Goal: Information Seeking & Learning: Find specific fact

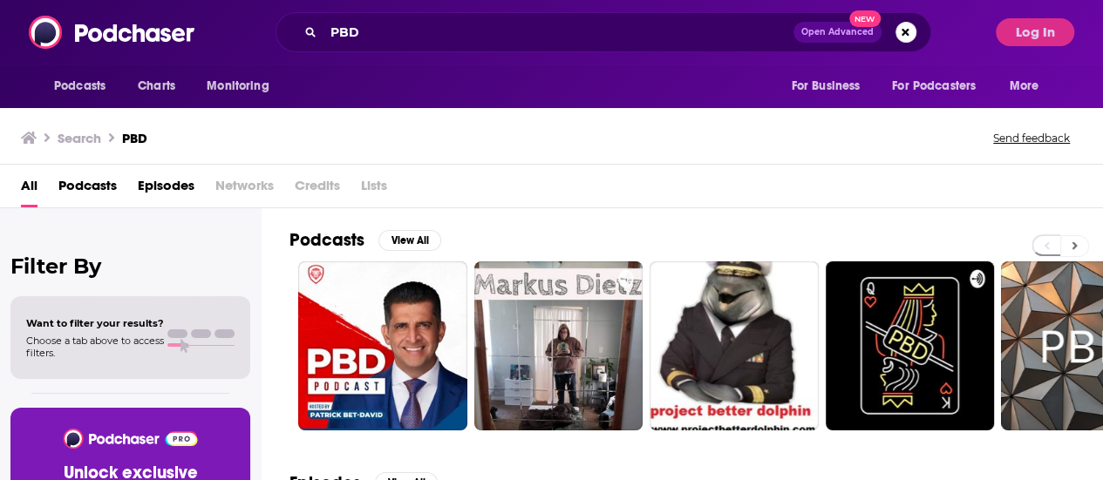
click at [1083, 244] on button at bounding box center [1074, 246] width 29 height 22
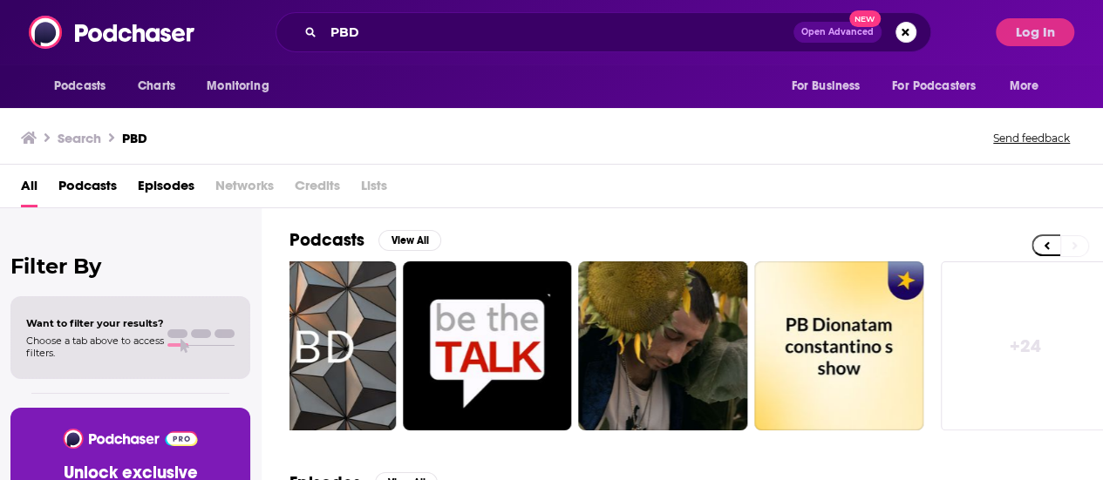
scroll to position [0, 774]
click at [1056, 245] on button at bounding box center [1045, 246] width 29 height 22
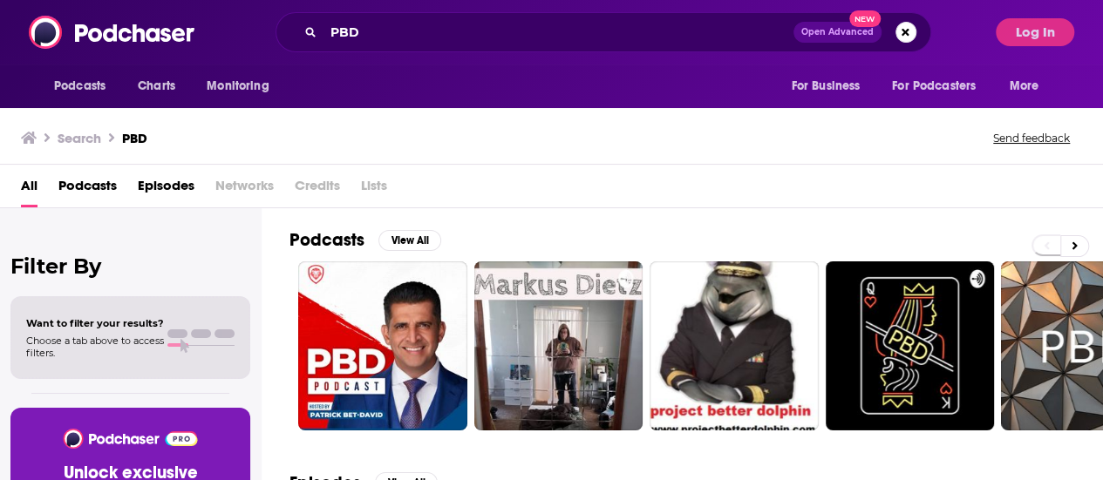
scroll to position [0, 0]
click at [1078, 243] on icon at bounding box center [1075, 246] width 6 height 12
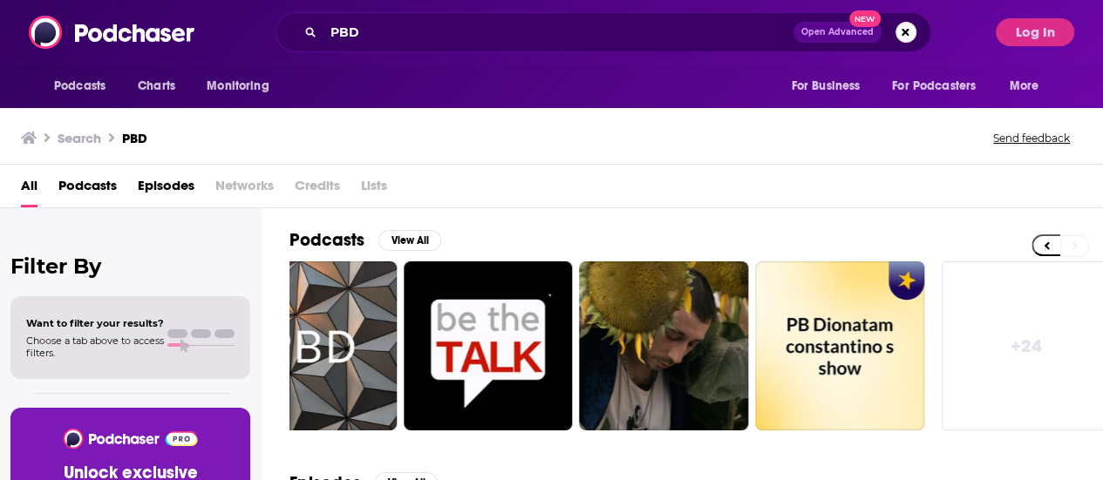
scroll to position [0, 774]
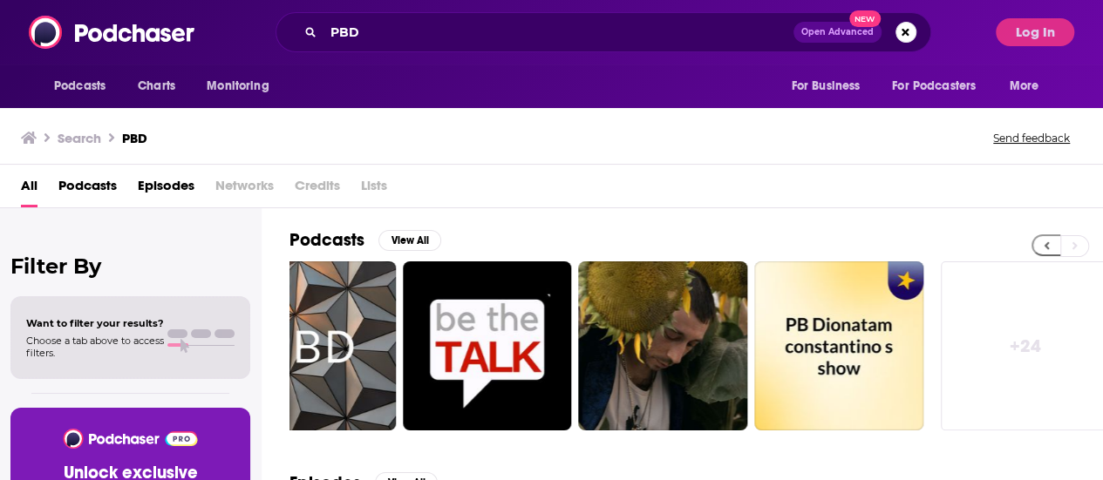
click at [1060, 245] on button at bounding box center [1045, 246] width 29 height 22
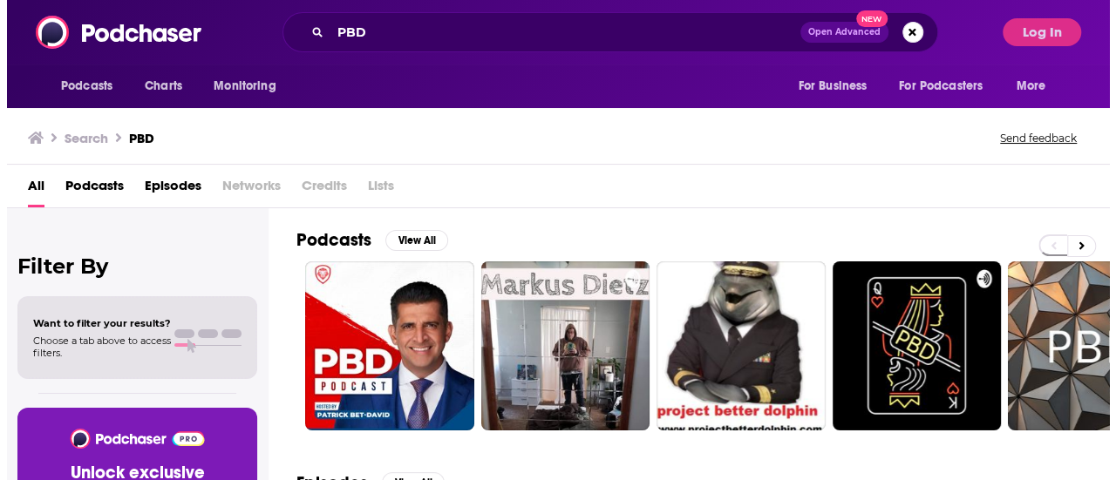
scroll to position [0, 0]
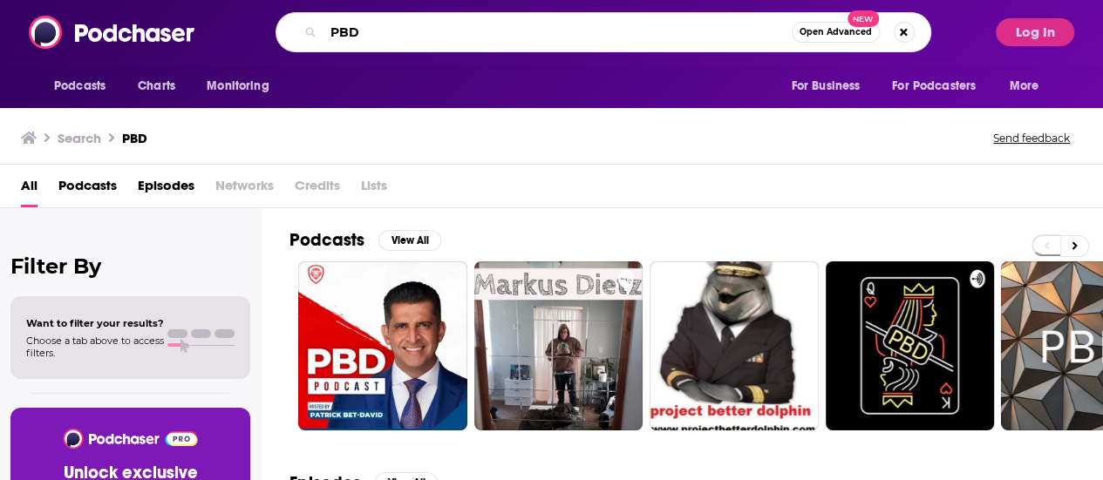
click at [533, 35] on input "PBD" at bounding box center [557, 32] width 468 height 28
type input "P"
type input "back room"
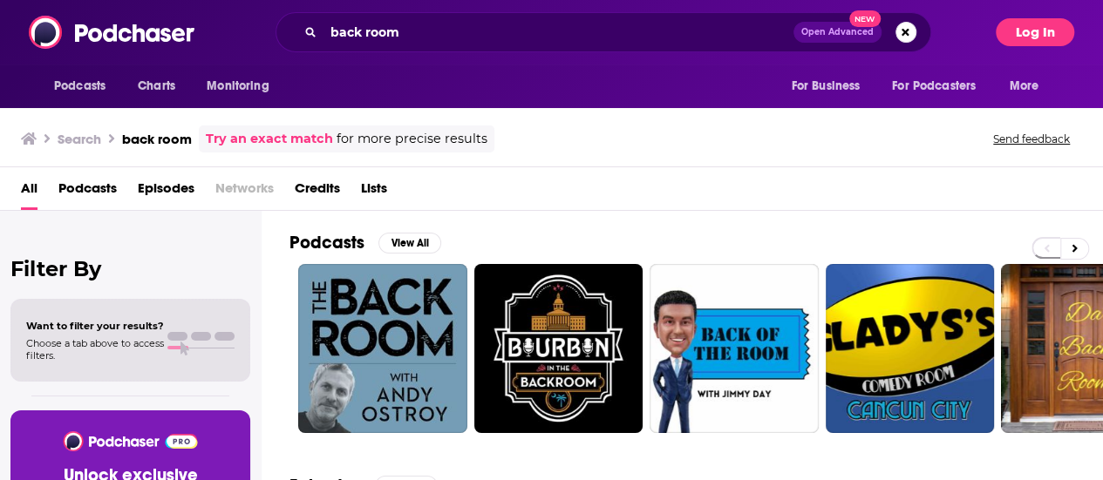
click at [1049, 27] on button "Log In" at bounding box center [1035, 32] width 78 height 28
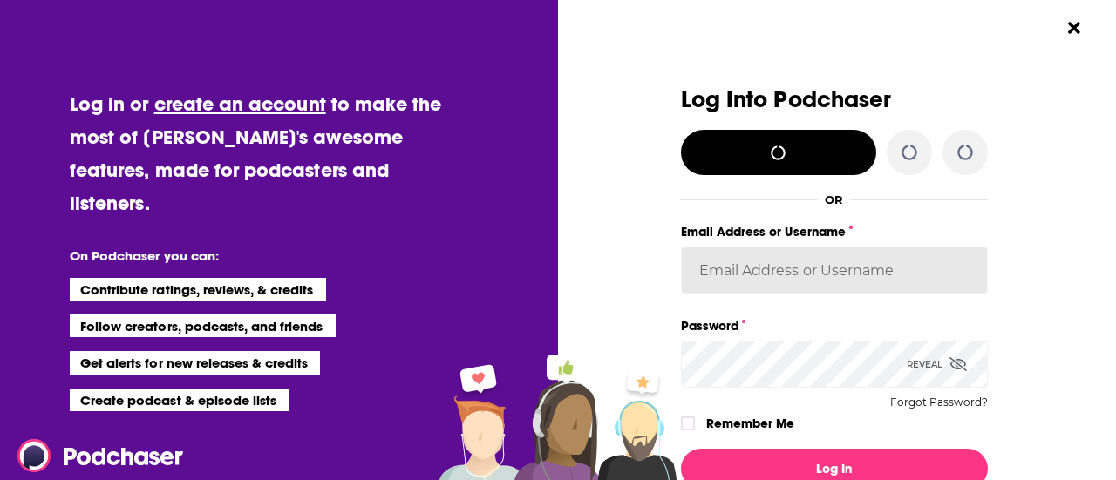
type input "debbie.norflus@simonandschuster.com"
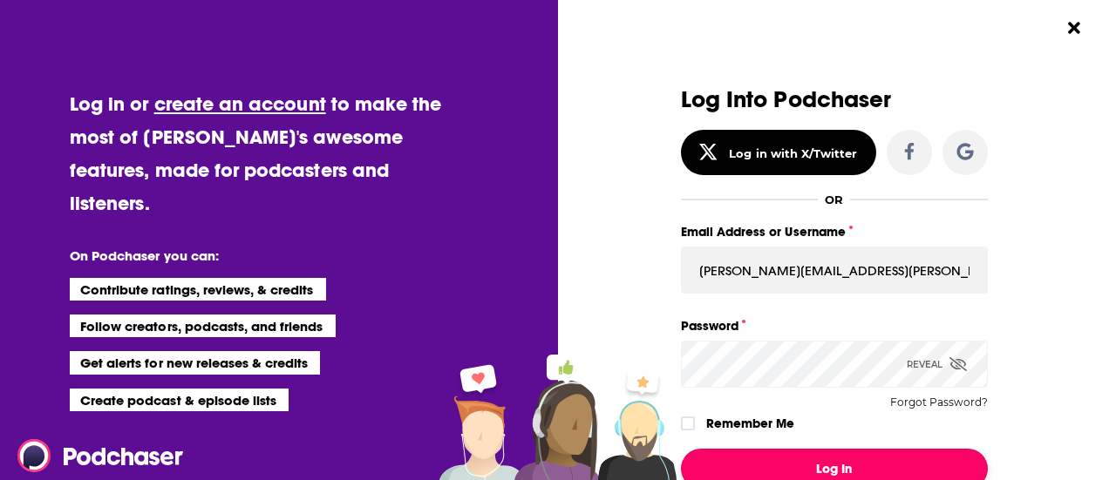
click at [793, 468] on button "Log In" at bounding box center [834, 469] width 307 height 40
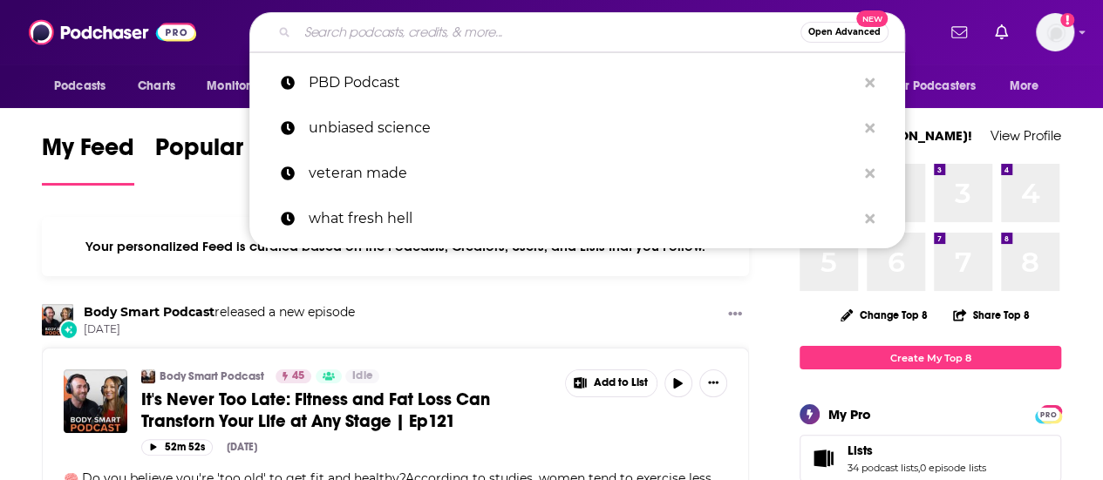
click at [535, 31] on input "Search podcasts, credits, & more..." at bounding box center [548, 32] width 503 height 28
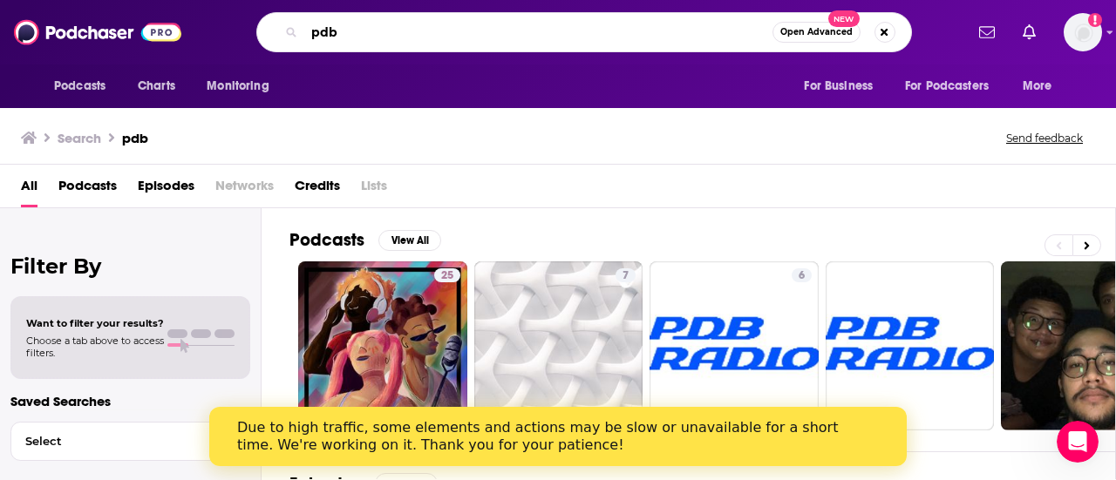
click at [383, 26] on input "pdb" at bounding box center [538, 32] width 468 height 28
type input "pbd"
